Goal: Task Accomplishment & Management: Manage account settings

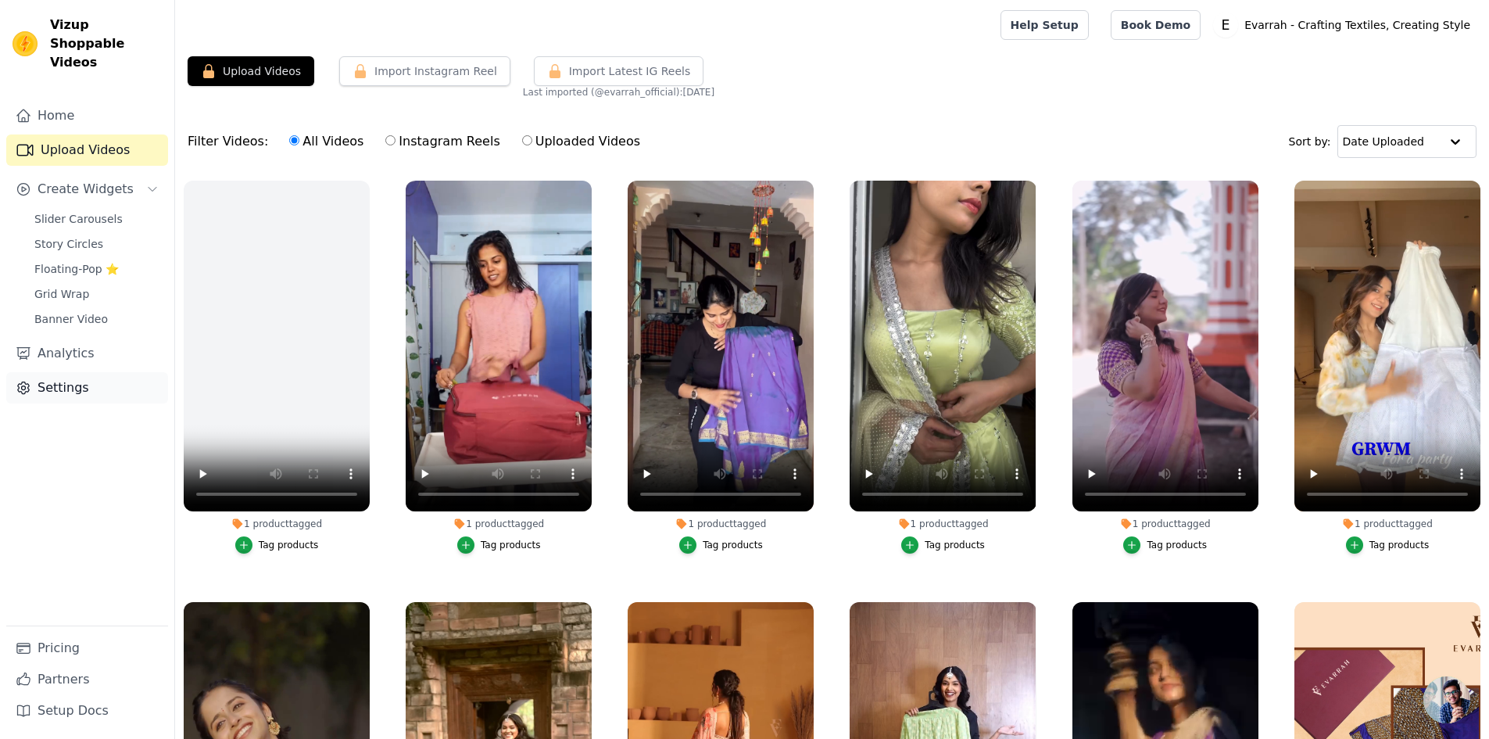
click at [67, 374] on link "Settings" at bounding box center [87, 387] width 162 height 31
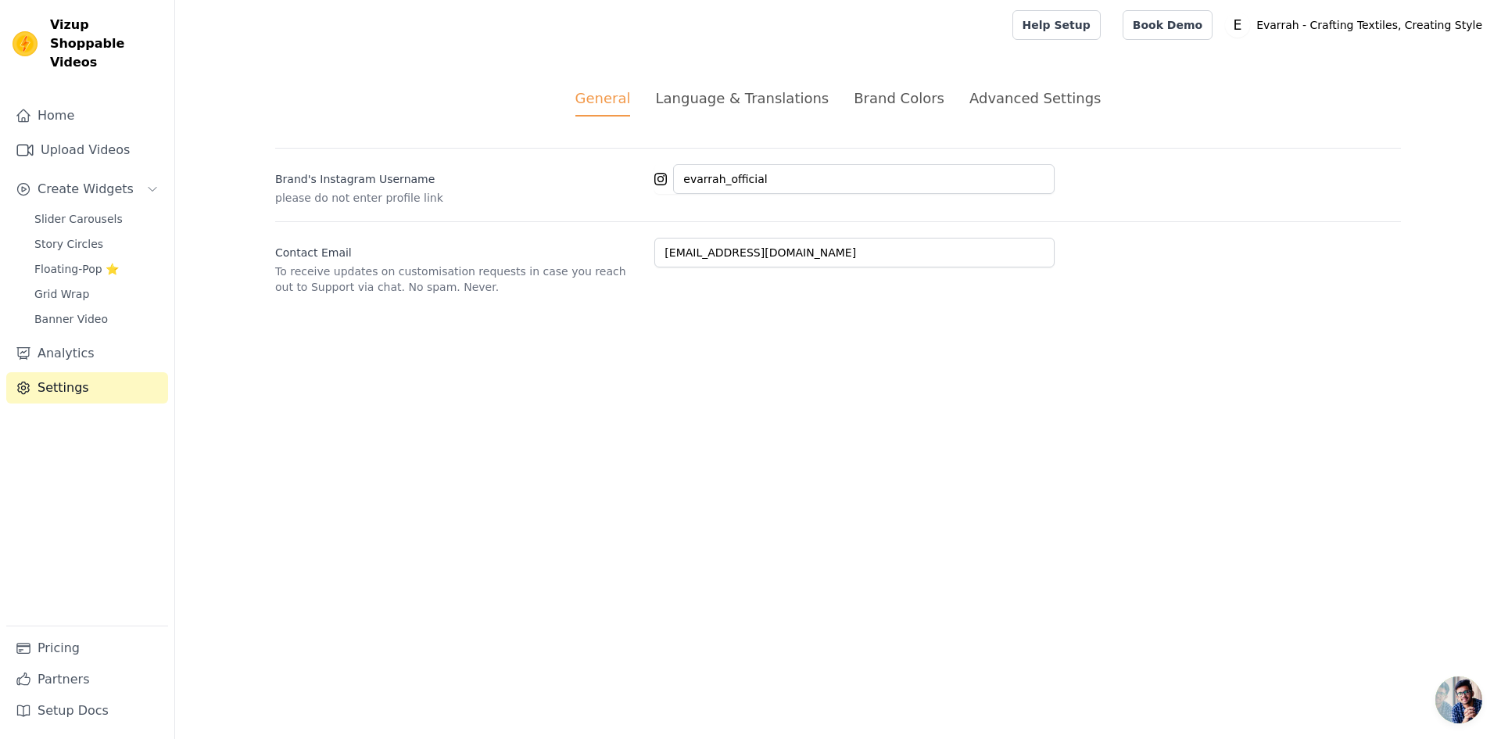
drag, startPoint x: 1001, startPoint y: 95, endPoint x: 977, endPoint y: 144, distance: 54.2
click at [1002, 95] on div "Advanced Settings" at bounding box center [1034, 98] width 131 height 21
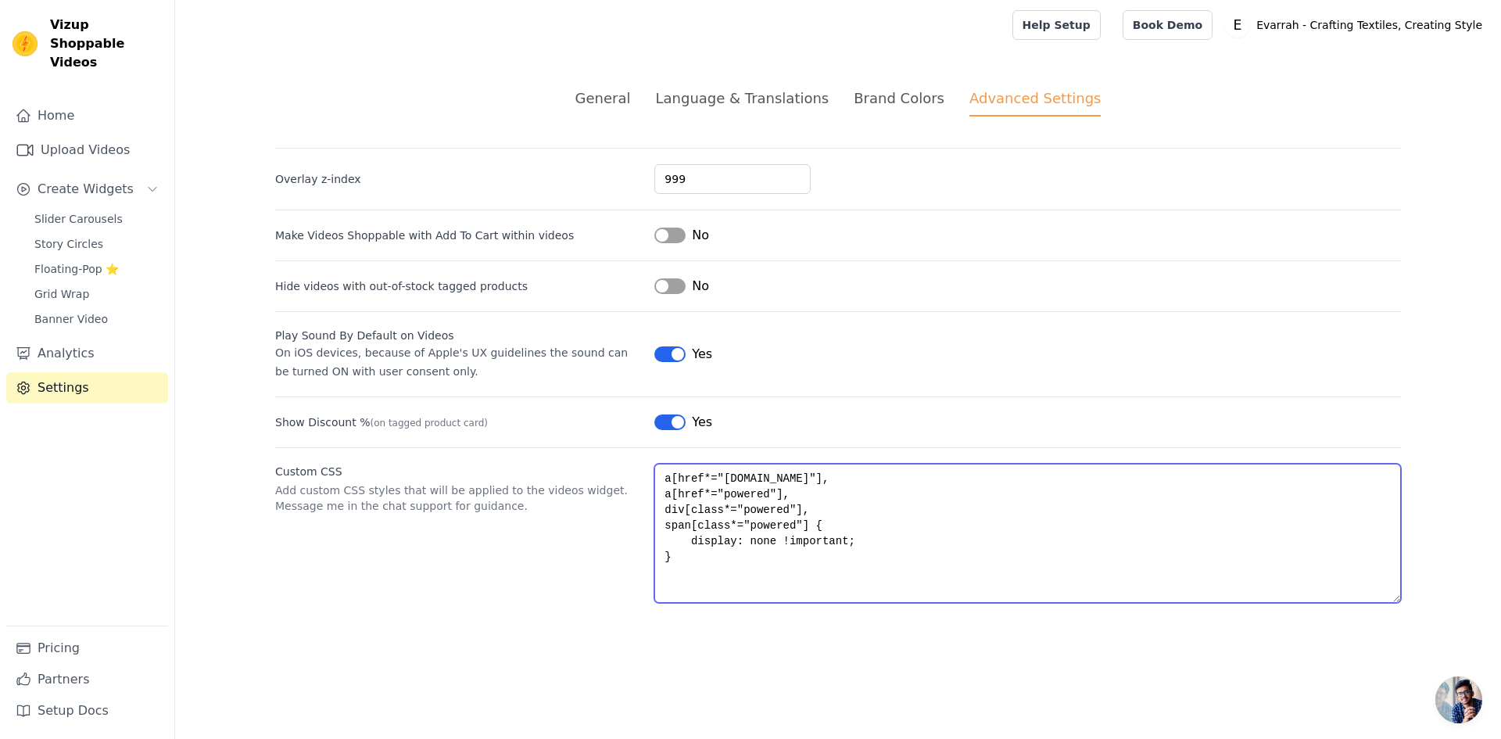
drag, startPoint x: 711, startPoint y: 581, endPoint x: 600, endPoint y: 424, distance: 191.7
click at [600, 424] on div "Overlay z-index 999 Make Videos Shoppable with Add To Cart within videos Label …" at bounding box center [838, 375] width 1126 height 455
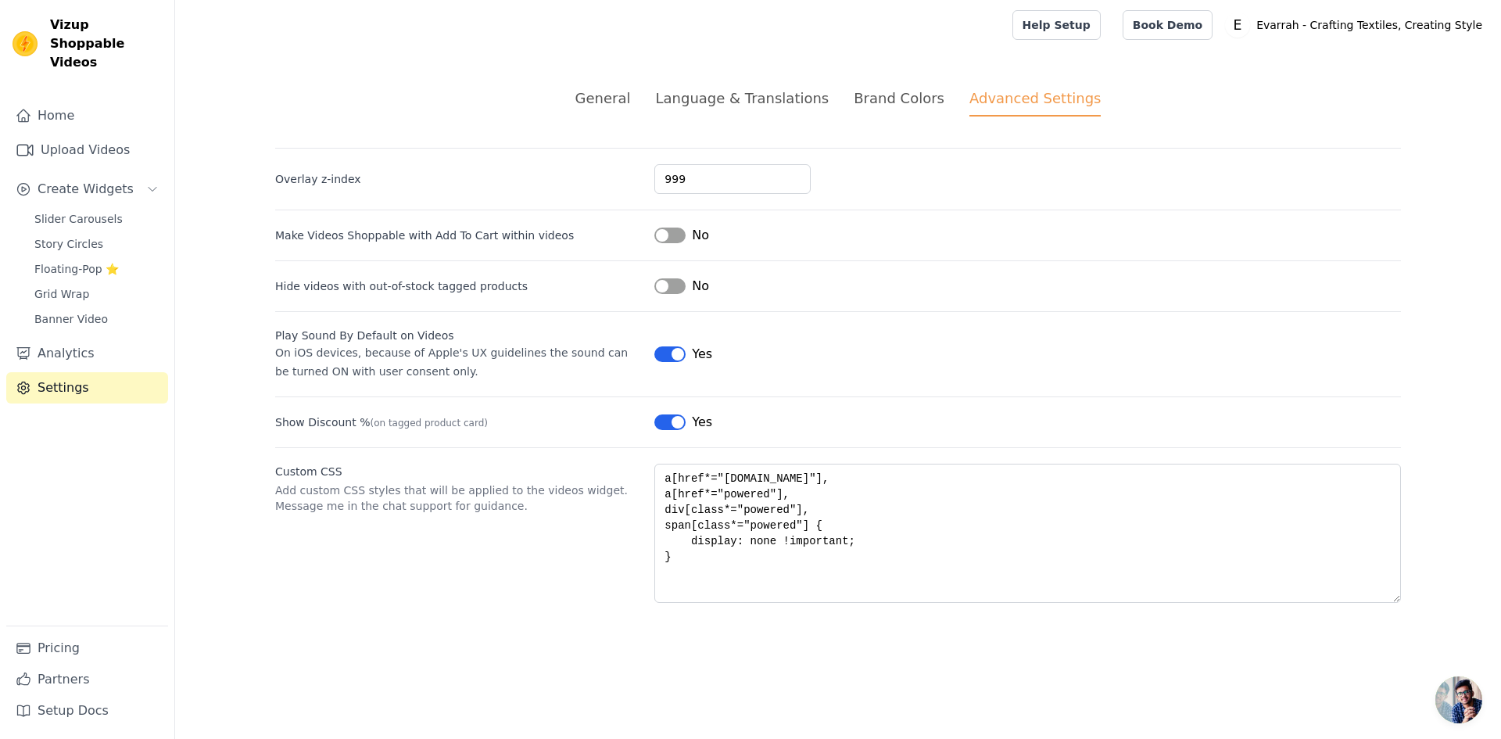
click at [542, 587] on div "Custom CSS Add custom CSS styles that will be applied to the videos widget. Mes…" at bounding box center [838, 525] width 1126 height 156
click at [96, 338] on link "Analytics" at bounding box center [87, 353] width 162 height 31
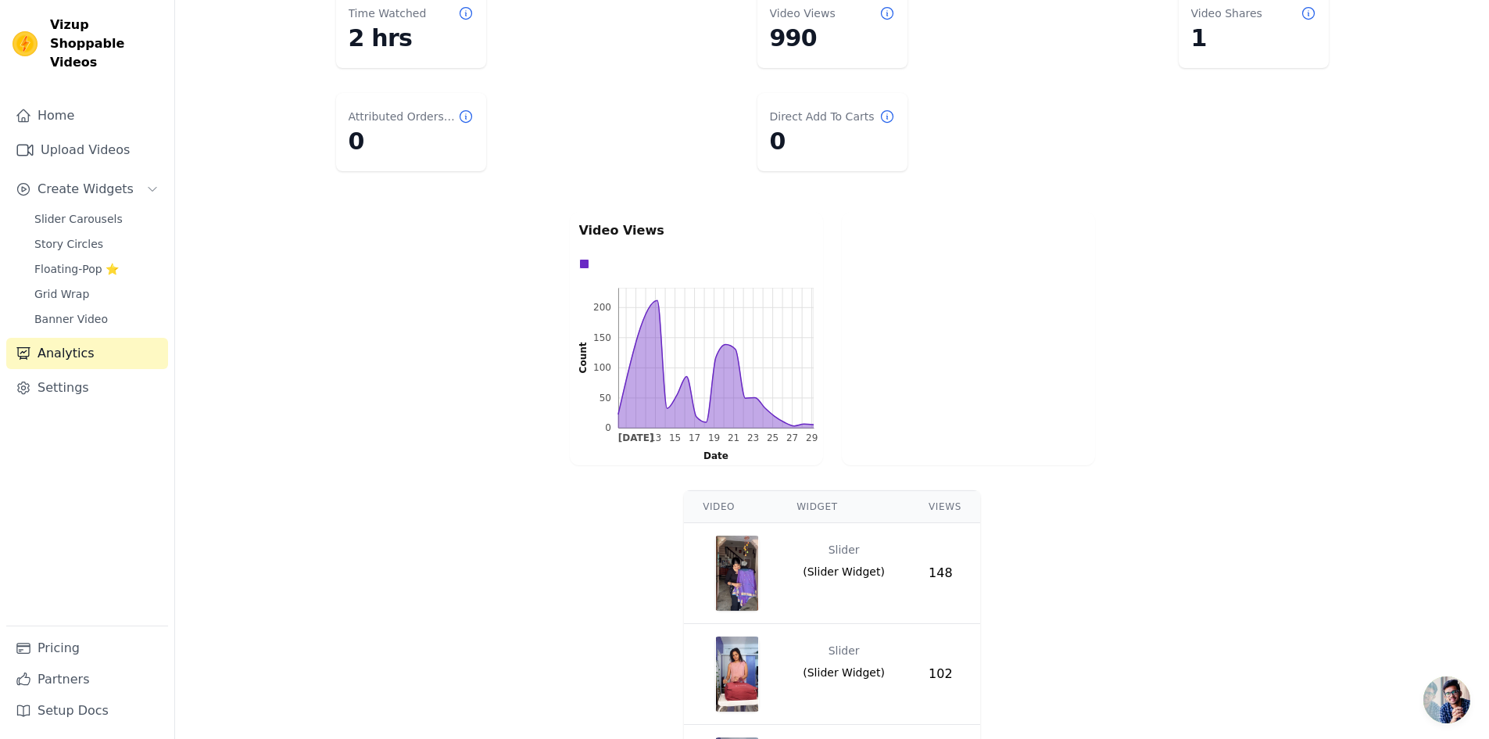
scroll to position [235, 0]
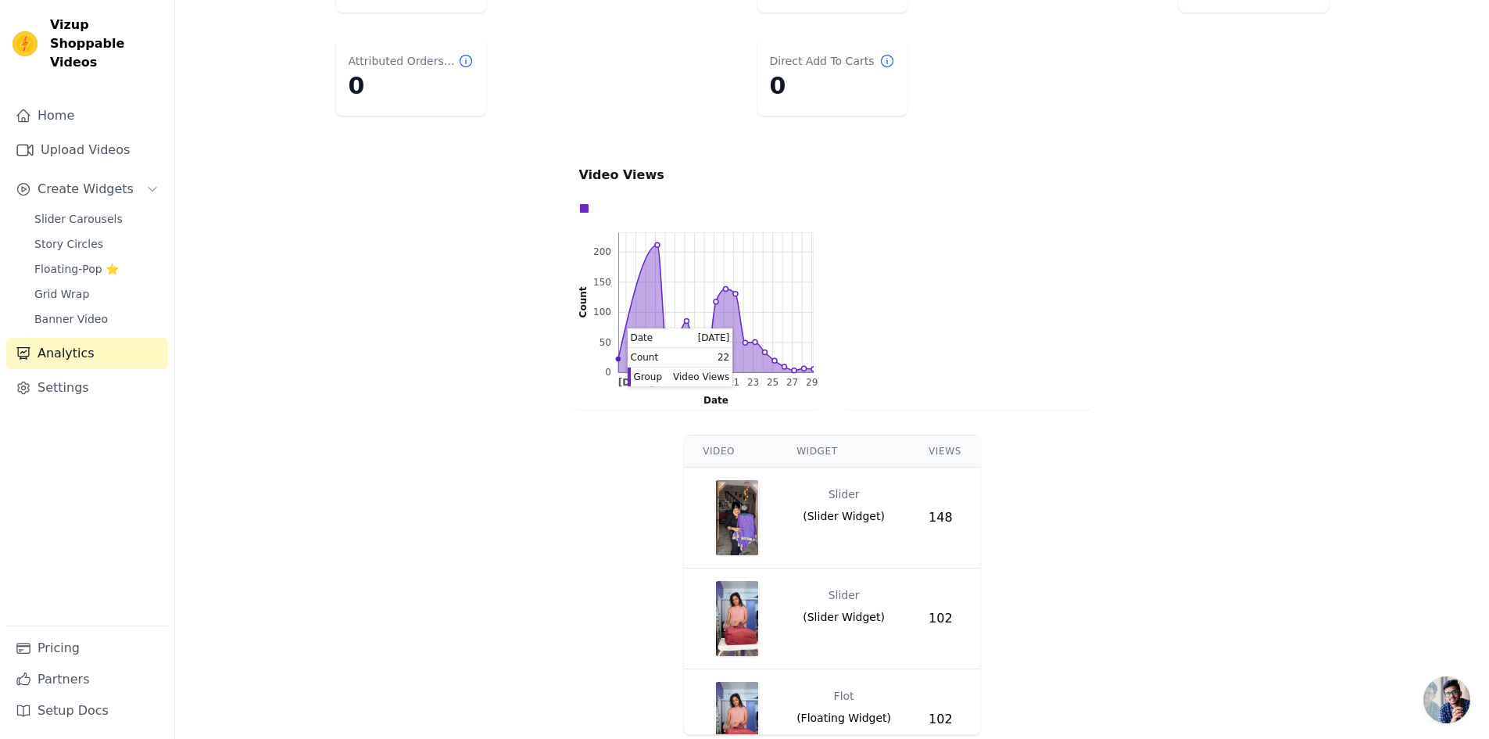
click at [619, 357] on circle "22" at bounding box center [617, 358] width 5 height 5
click at [655, 248] on rect at bounding box center [715, 302] width 195 height 140
click at [656, 245] on circle "211" at bounding box center [656, 244] width 5 height 5
click at [657, 249] on rect at bounding box center [715, 302] width 195 height 140
click at [660, 246] on rect at bounding box center [715, 302] width 195 height 140
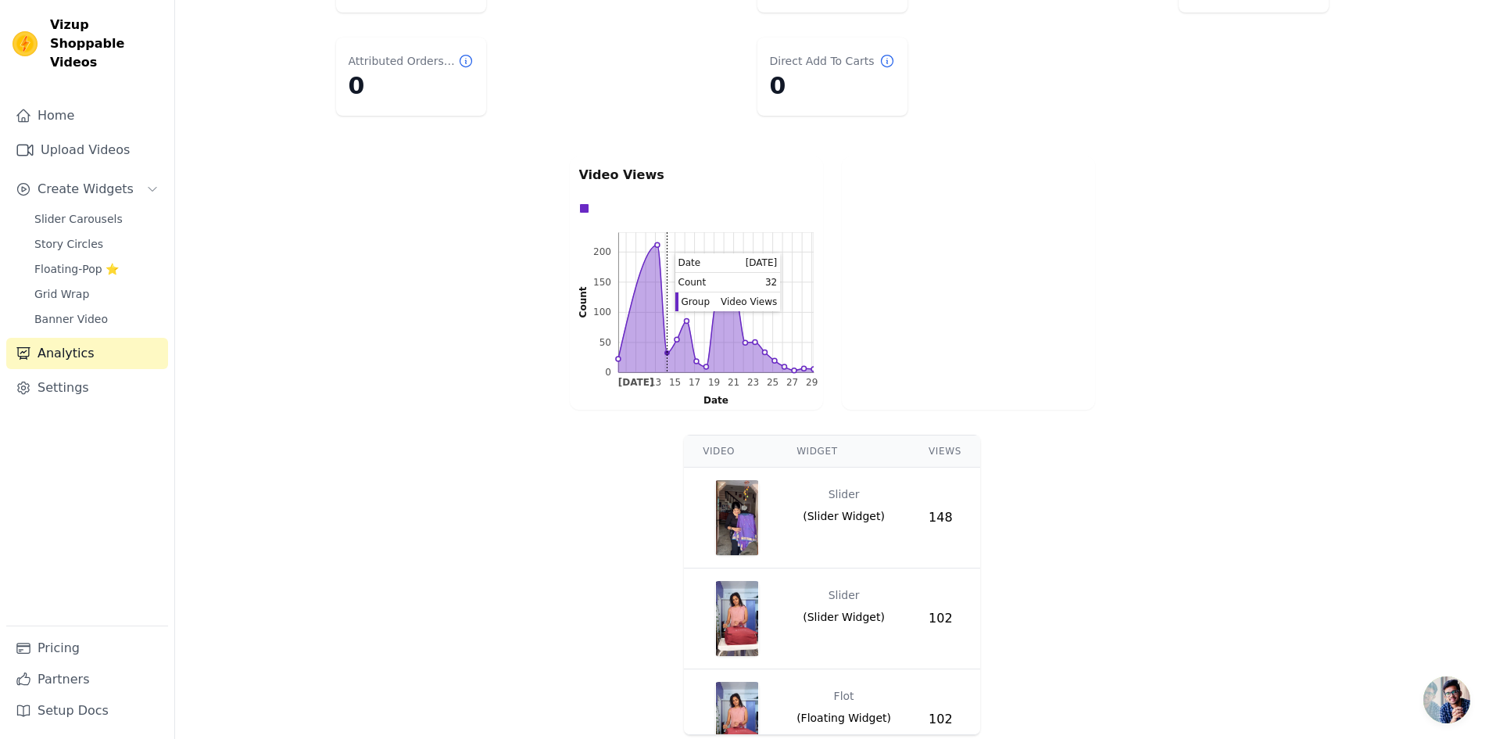
click at [667, 349] on rect at bounding box center [715, 302] width 195 height 140
click at [665, 348] on rect at bounding box center [715, 302] width 195 height 140
click at [678, 343] on rect at bounding box center [715, 302] width 195 height 140
click at [686, 339] on rect at bounding box center [715, 302] width 195 height 140
click at [693, 349] on rect at bounding box center [715, 302] width 195 height 140
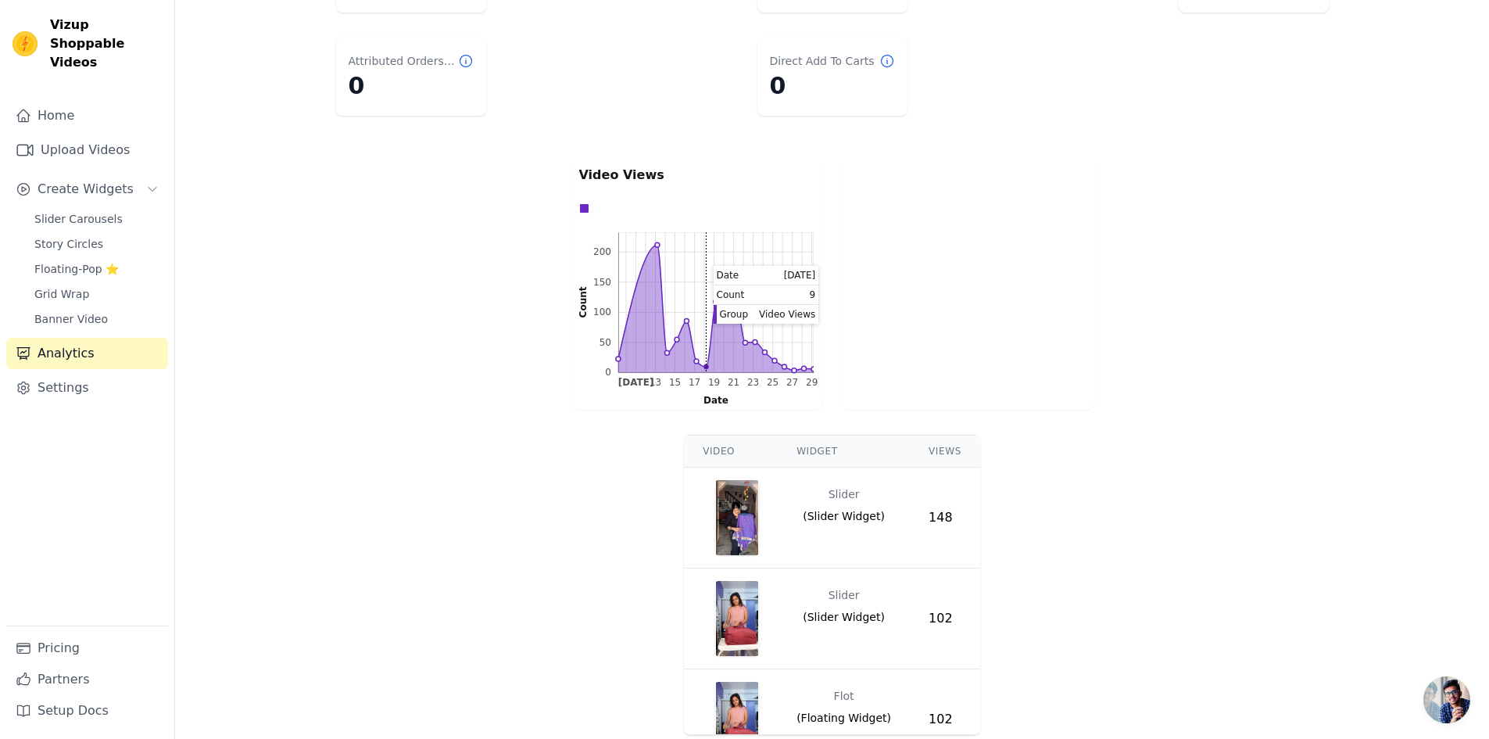
click at [705, 361] on rect at bounding box center [715, 302] width 195 height 140
click at [714, 356] on rect at bounding box center [715, 302] width 195 height 140
click at [726, 354] on rect at bounding box center [715, 302] width 195 height 140
click at [739, 353] on rect at bounding box center [715, 302] width 195 height 140
click at [738, 352] on rect at bounding box center [715, 302] width 195 height 140
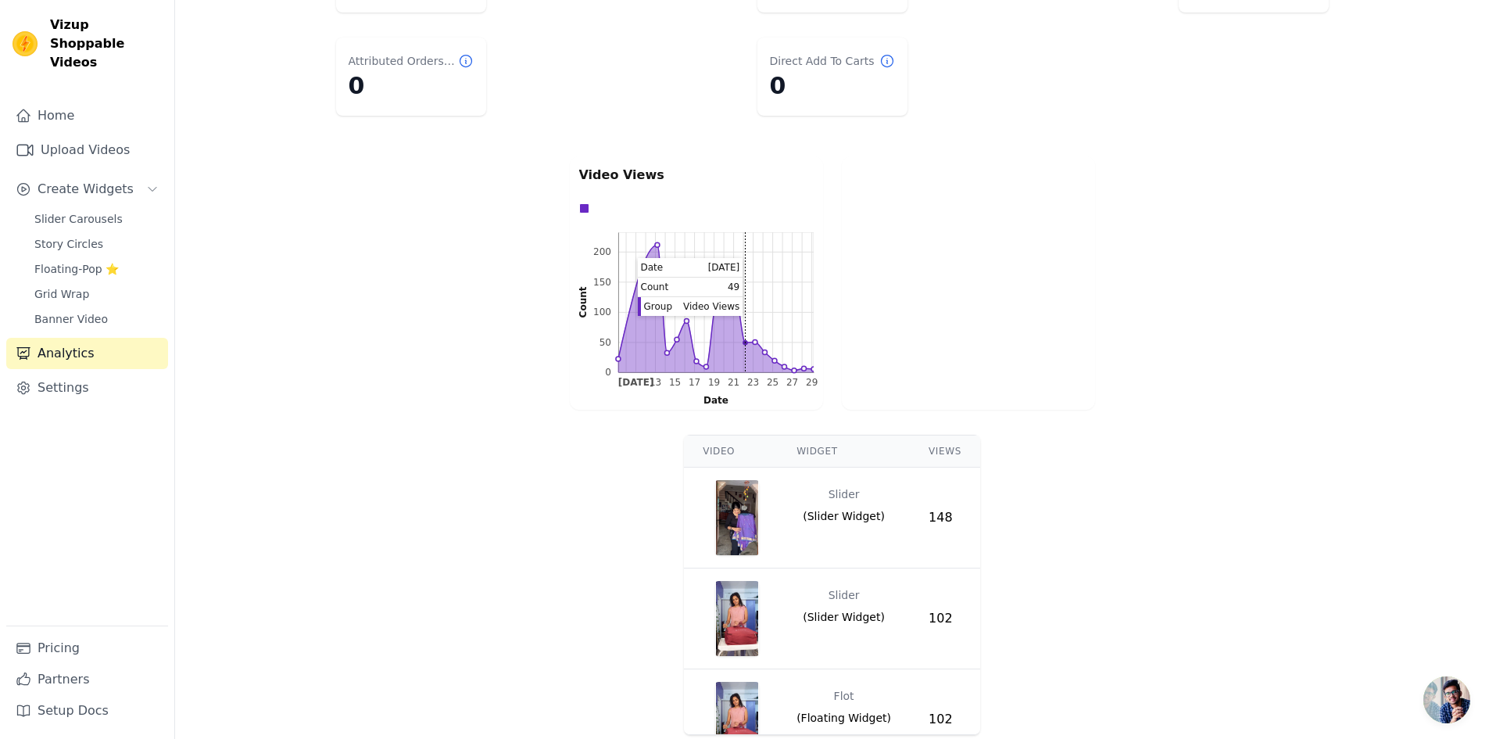
click at [742, 353] on rect at bounding box center [715, 302] width 195 height 140
click at [751, 353] on rect at bounding box center [715, 302] width 195 height 140
click at [763, 353] on circle "33" at bounding box center [764, 352] width 5 height 5
click at [773, 358] on icon "0 50 100 150 200 0 50 100 150 200 Count [DATE] 15 17 19 21 23 25 27 [DATE] 13 1…" at bounding box center [696, 316] width 235 height 168
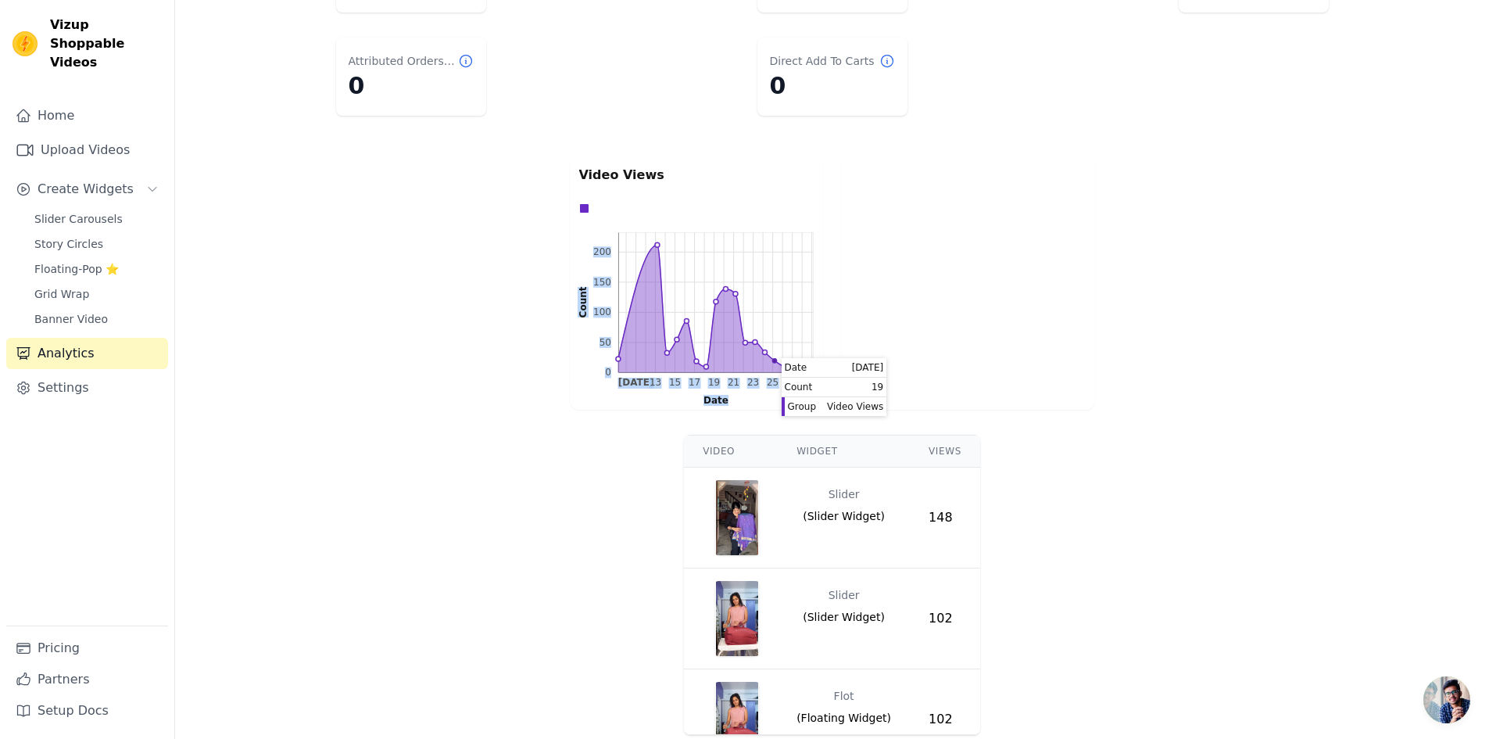
click at [773, 358] on icon "0 50 100 150 200 0 50 100 150 200 Count [DATE] 15 17 19 21 23 25 27 [DATE] 13 1…" at bounding box center [696, 316] width 235 height 168
click at [825, 333] on div "Video Views 0 50 100 150 200 0 50 100 150 200 Count [DATE] 15 17 19 21 23 25 27…" at bounding box center [833, 283] width 532 height 260
drag, startPoint x: 611, startPoint y: 406, endPoint x: 589, endPoint y: 410, distance: 23.0
click at [611, 406] on div "Video Views 0 50 100 150 200 0 50 100 150 200 Count [DATE] 15 17 19 21 23 25 27…" at bounding box center [696, 282] width 253 height 253
click at [452, 431] on div "Video Widget Views Slider ( Slider Widget ) 148 Slider ( Slider Widget ) 102 Fl…" at bounding box center [832, 584] width 1314 height 313
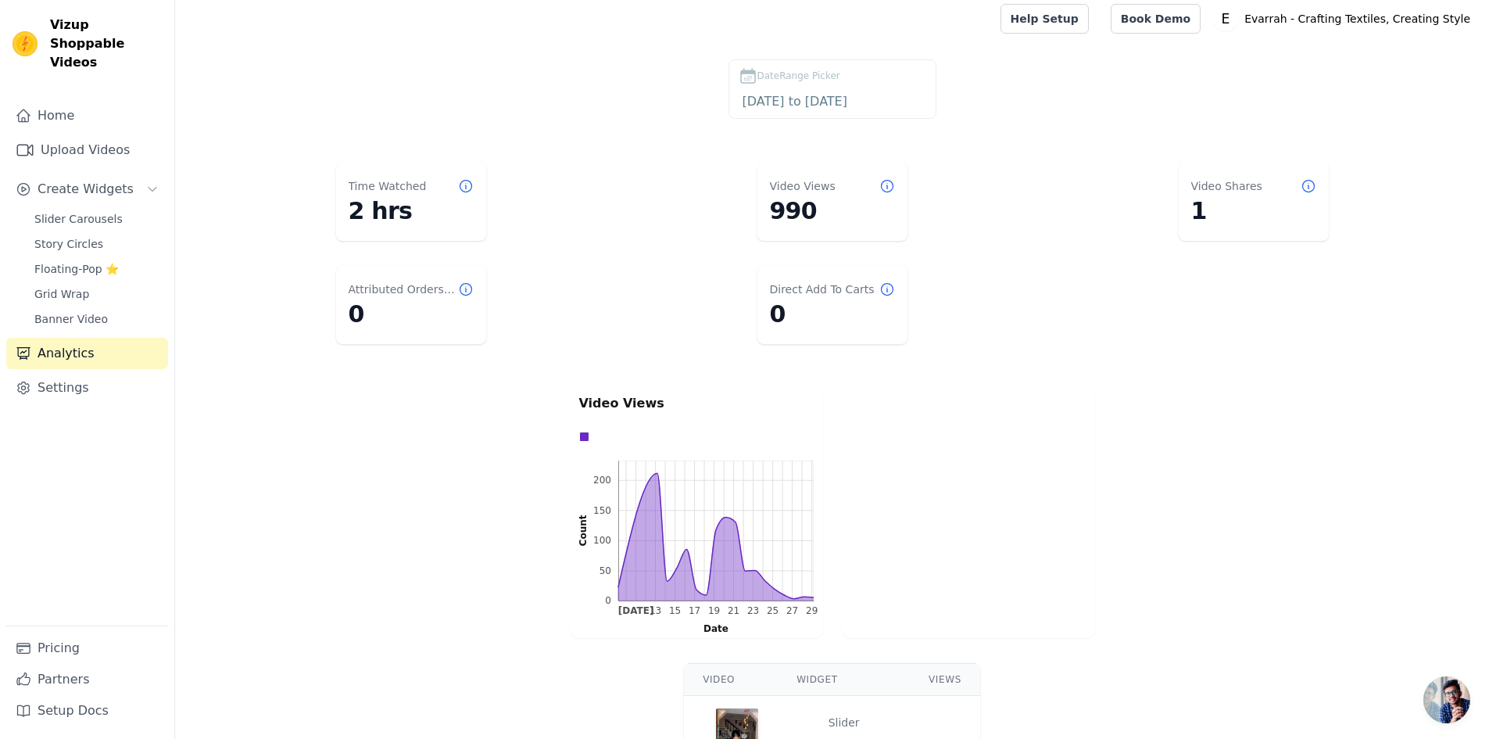
scroll to position [0, 0]
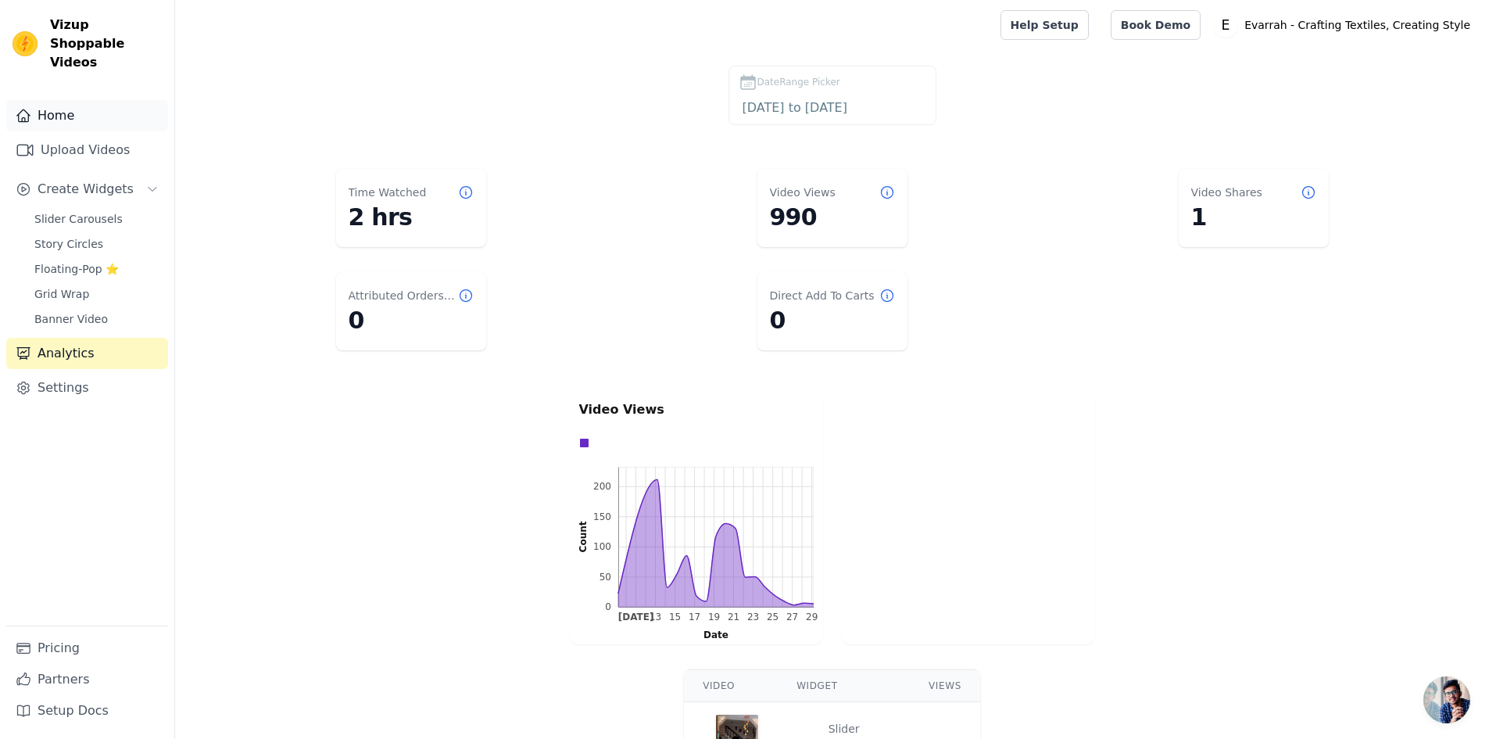
click at [67, 100] on link "Home" at bounding box center [87, 115] width 162 height 31
